Goal: Find specific page/section: Find specific page/section

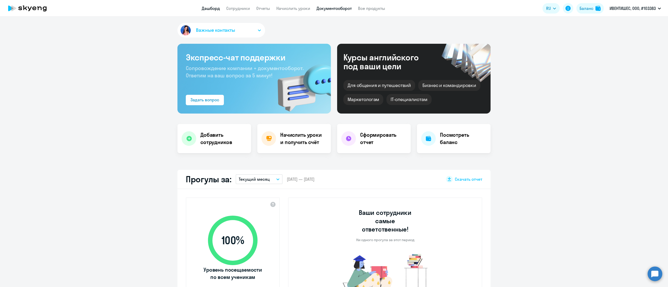
click at [327, 8] on link "Документооборот" at bounding box center [333, 8] width 35 height 5
click at [326, 8] on link "Документооборот" at bounding box center [332, 8] width 35 height 5
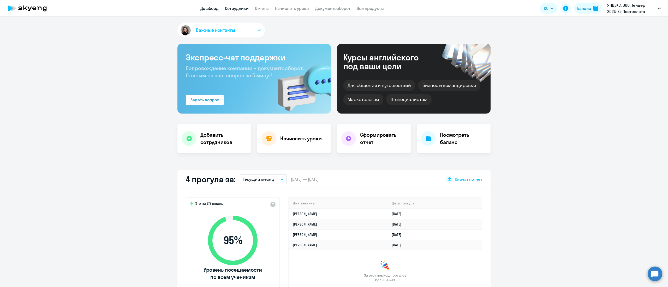
click at [242, 9] on link "Сотрудники" at bounding box center [237, 8] width 24 height 5
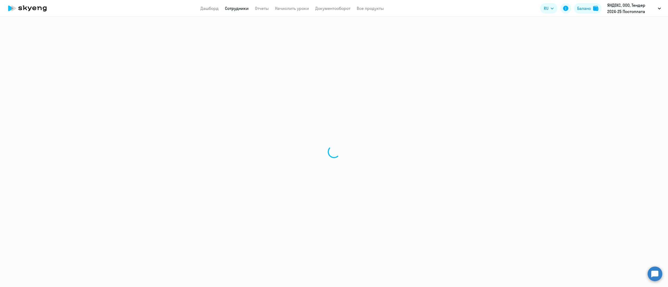
select select "30"
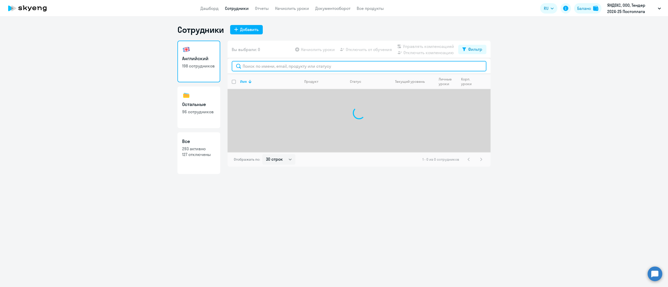
click at [279, 71] on input "text" at bounding box center [359, 66] width 255 height 10
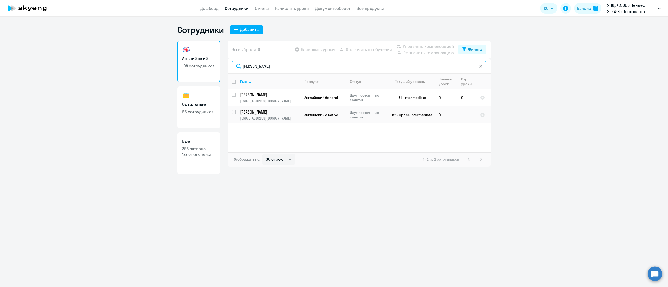
type input "[PERSON_NAME]"
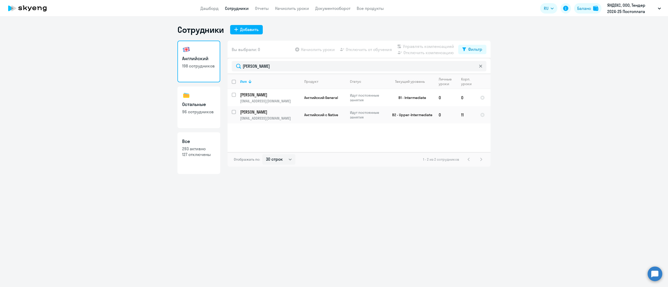
click at [190, 146] on p "293 активно" at bounding box center [198, 149] width 33 height 6
select select "30"
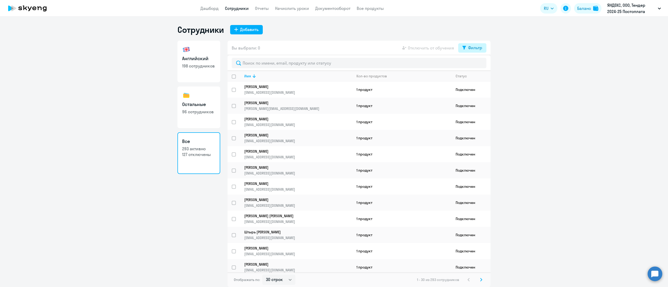
click at [475, 48] on div "Фильтр" at bounding box center [475, 48] width 14 height 6
click at [478, 68] on ds-switcher at bounding box center [477, 66] width 9 height 9
click at [478, 65] on span at bounding box center [477, 64] width 9 height 5
click at [473, 65] on input "checkbox" at bounding box center [473, 65] width 0 height 0
checkbox input "true"
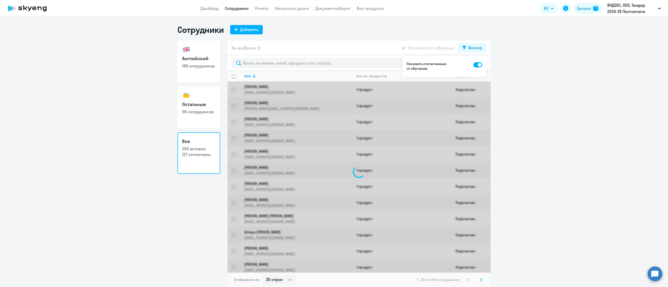
click at [514, 69] on ng-component "Сотрудники Добавить [DEMOGRAPHIC_DATA] 198 сотрудников Остальные 96 сотрудников…" at bounding box center [334, 156] width 668 height 263
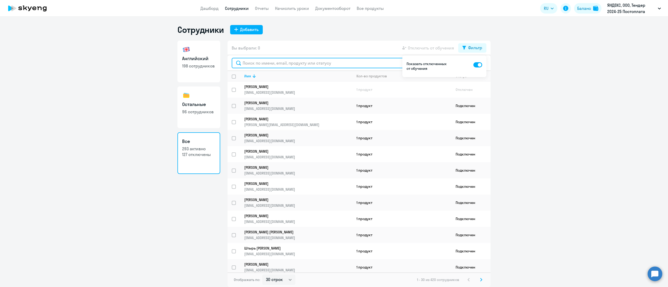
click at [296, 62] on input "text" at bounding box center [359, 63] width 255 height 10
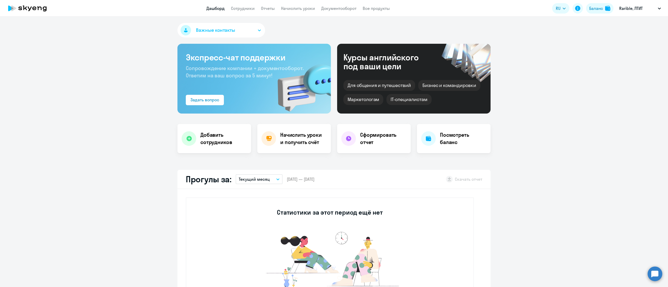
select select "30"
click at [597, 11] on button "Баланс" at bounding box center [599, 8] width 27 height 10
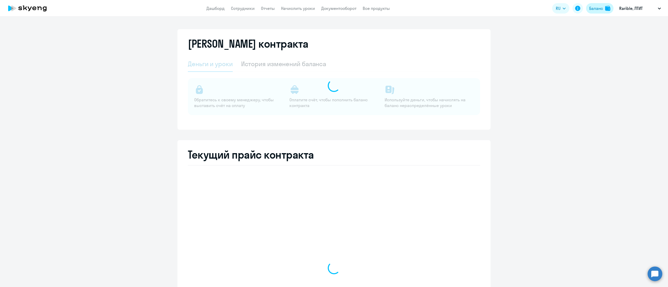
select select "english_adult_not_native_speaker"
